Goal: Entertainment & Leisure: Browse casually

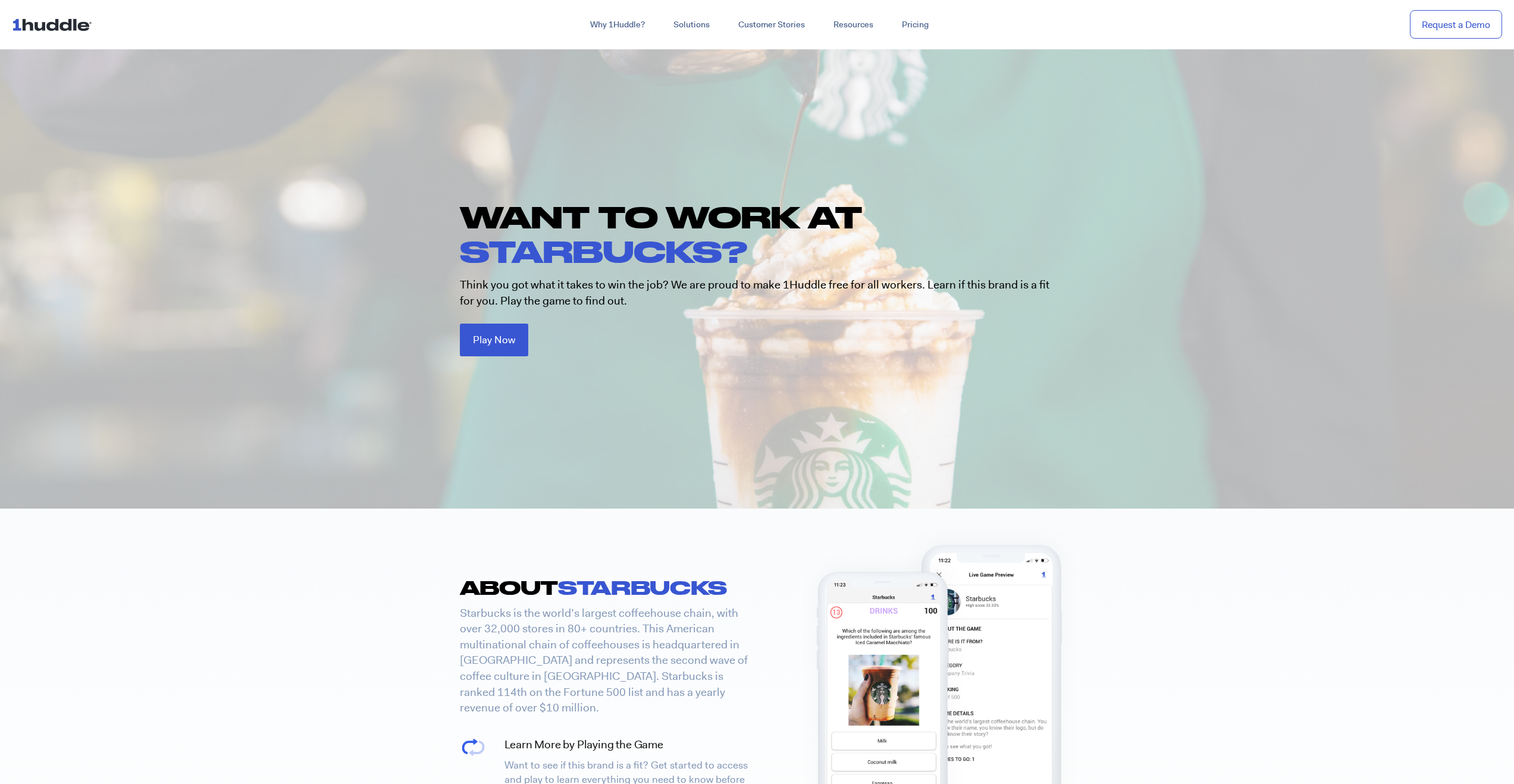
click at [493, 318] on div "WANT TO WORK AT STARBUCKS? Think you got what it takes to win the job? We are p…" at bounding box center [757, 278] width 619 height 157
click at [492, 342] on span "Play Now" at bounding box center [494, 338] width 42 height 10
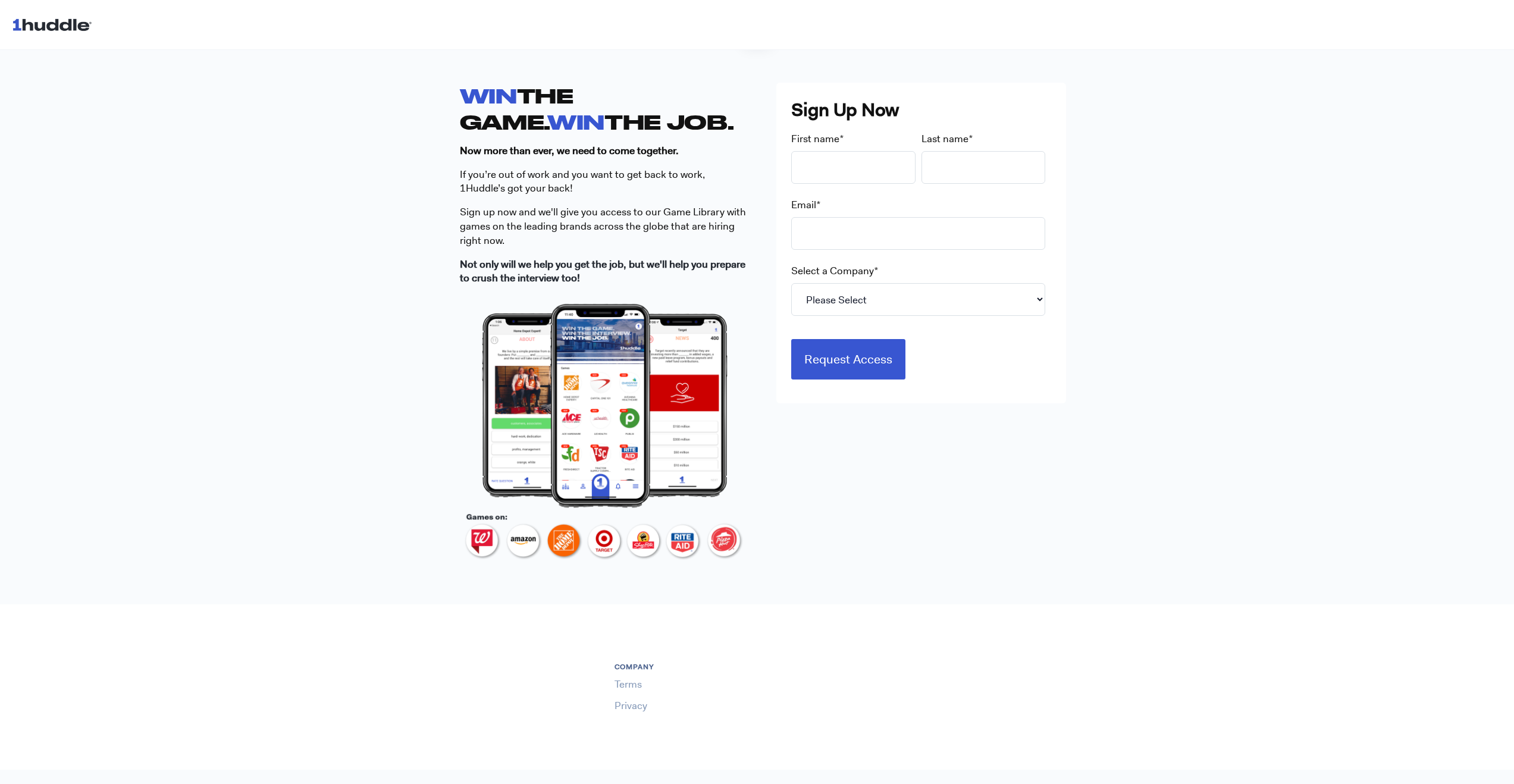
scroll to position [87, 0]
